Goal: Navigation & Orientation: Find specific page/section

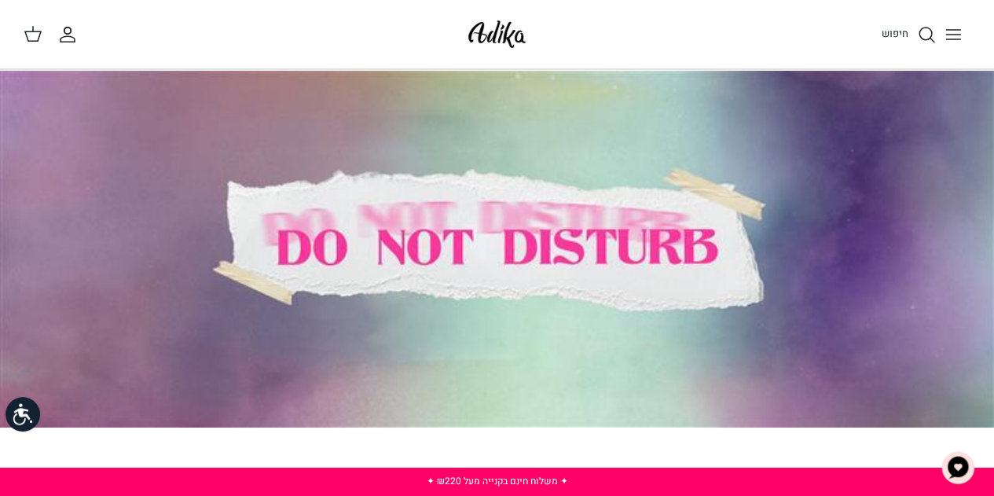
click at [956, 41] on icon "Toggle menu" at bounding box center [953, 34] width 19 height 19
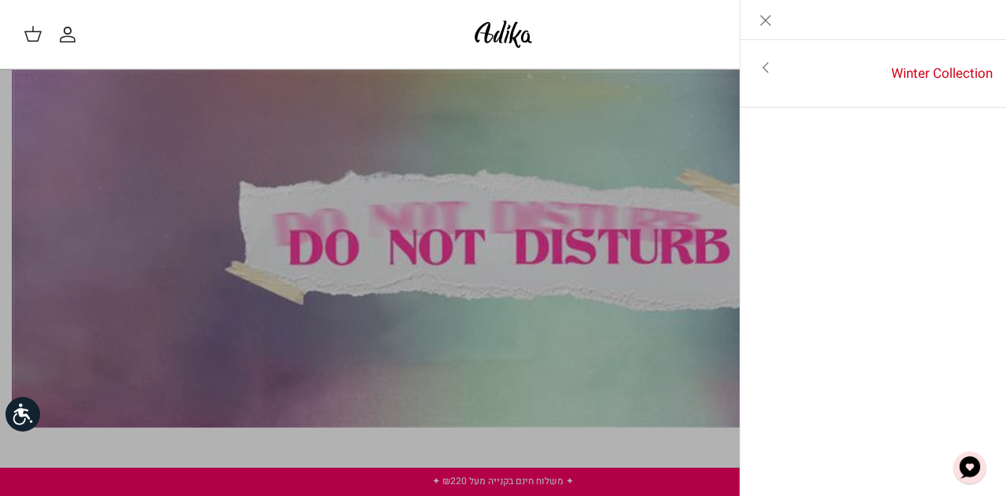
click at [239, 154] on link "Toggle menu" at bounding box center [503, 248] width 1006 height 496
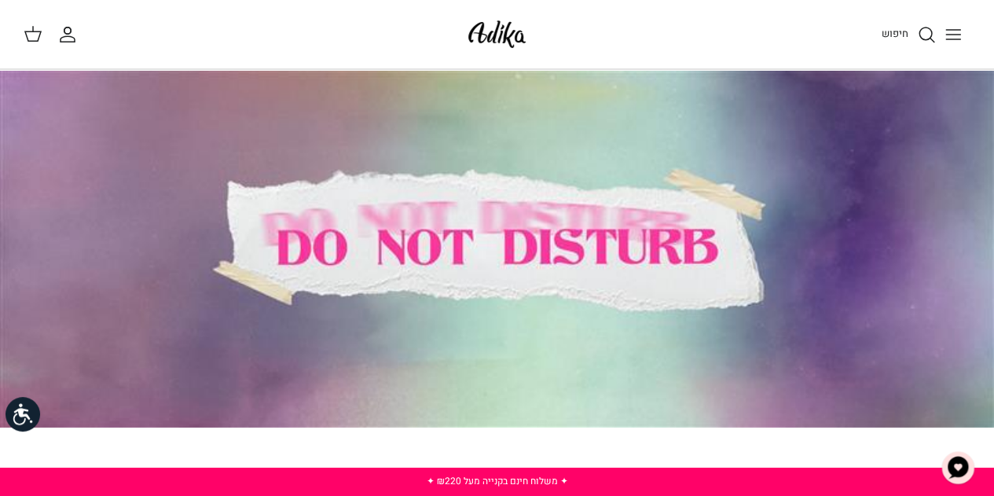
click at [239, 154] on div at bounding box center [497, 249] width 994 height 358
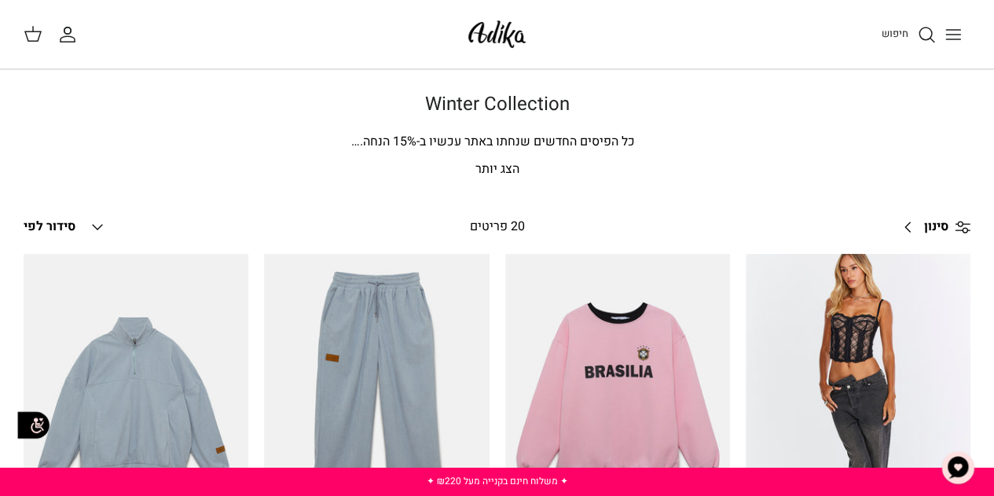
click at [953, 30] on line "Toggle menu" at bounding box center [953, 30] width 14 height 0
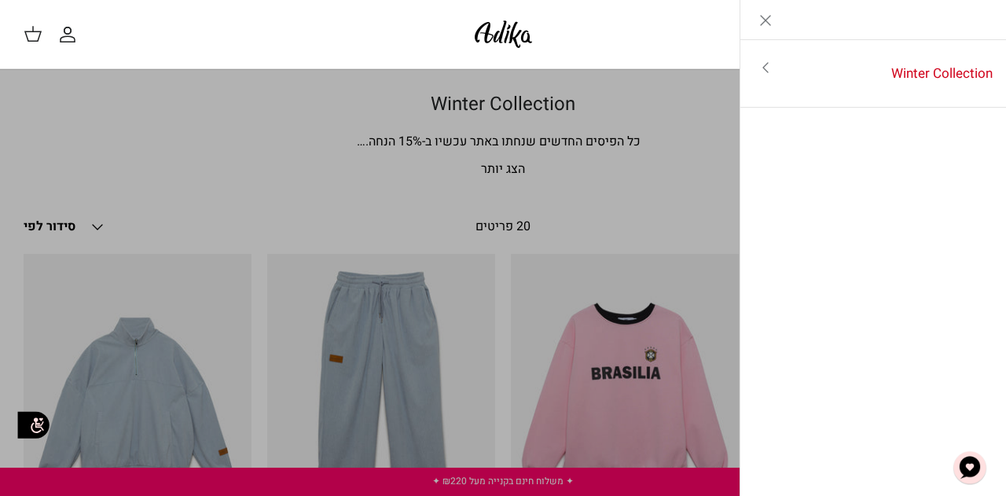
click at [758, 17] on icon "Close" at bounding box center [765, 20] width 19 height 19
